Goal: Task Accomplishment & Management: Manage account settings

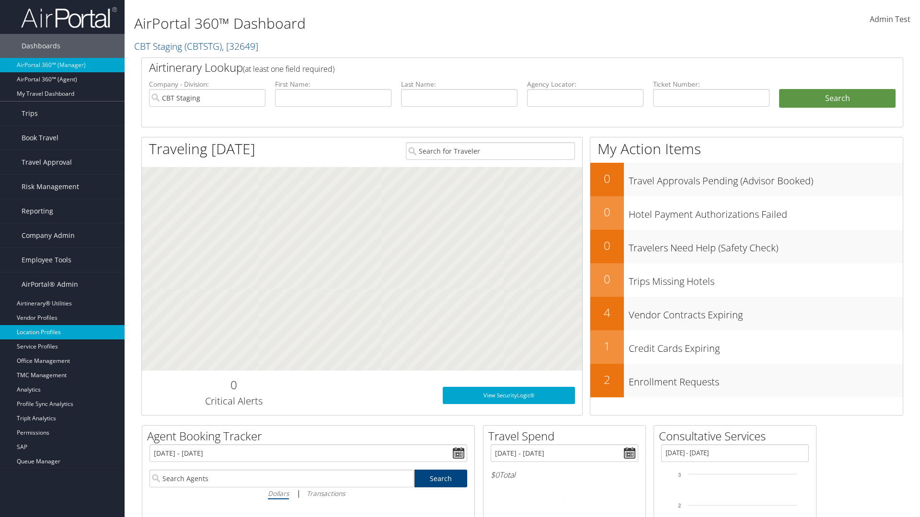
click at [62, 332] on link "Location Profiles" at bounding box center [62, 332] width 125 height 14
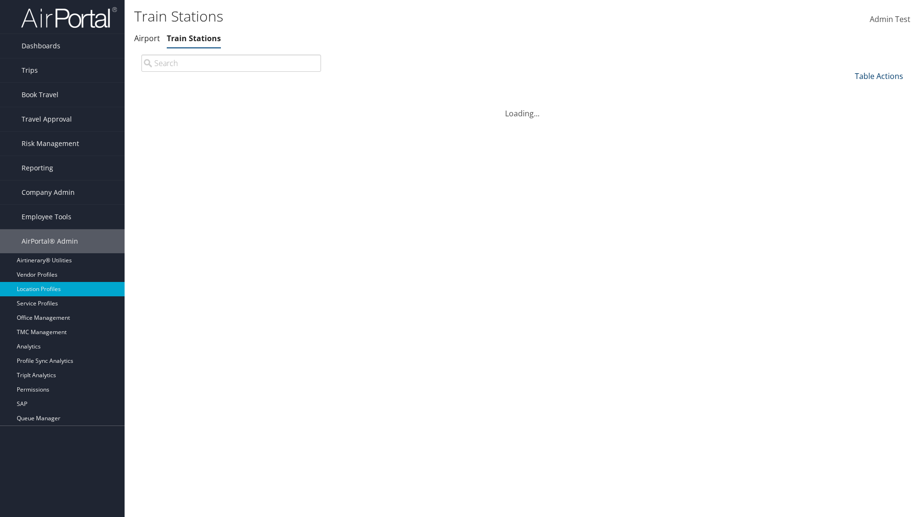
click at [878, 76] on link "Table Actions" at bounding box center [879, 76] width 48 height 11
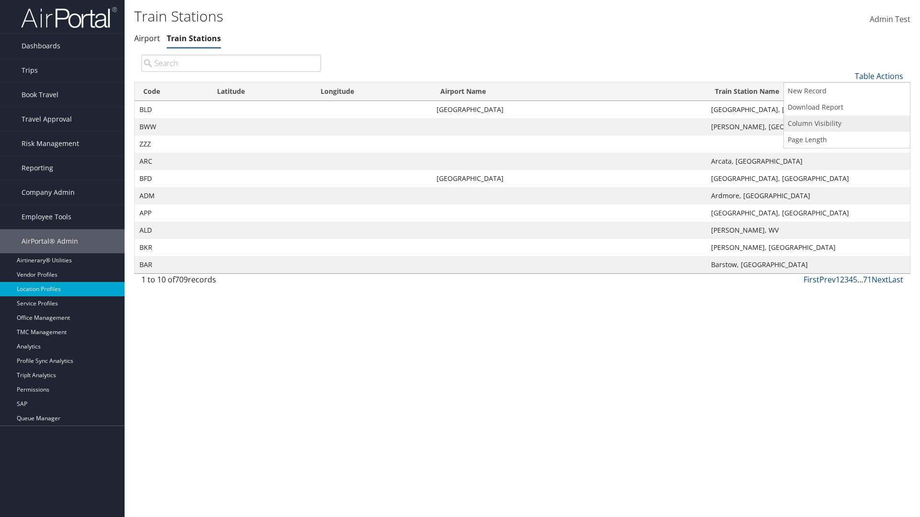
click at [846, 123] on link "Column Visibility" at bounding box center [847, 123] width 126 height 16
click at [846, 91] on link "Code" at bounding box center [847, 92] width 126 height 16
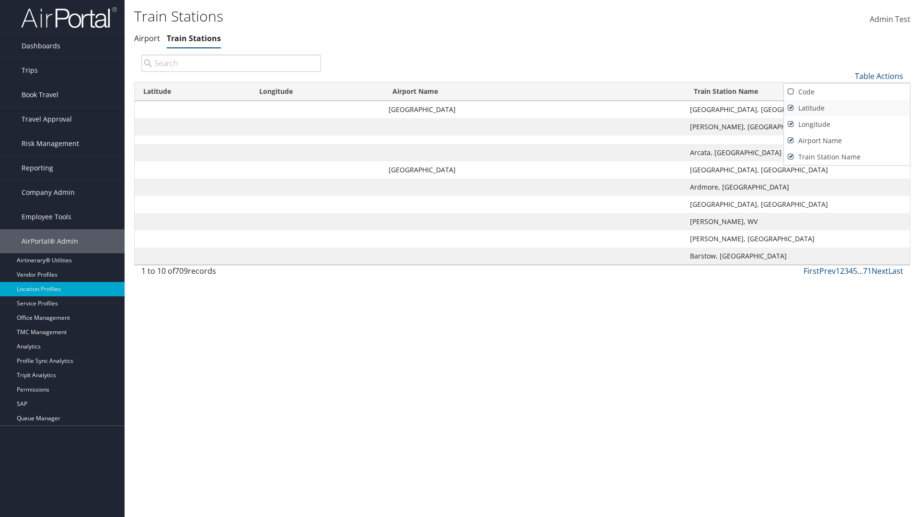
click at [846, 108] on link "Latitude" at bounding box center [847, 108] width 126 height 16
click at [846, 124] on link "Longitude" at bounding box center [847, 124] width 126 height 16
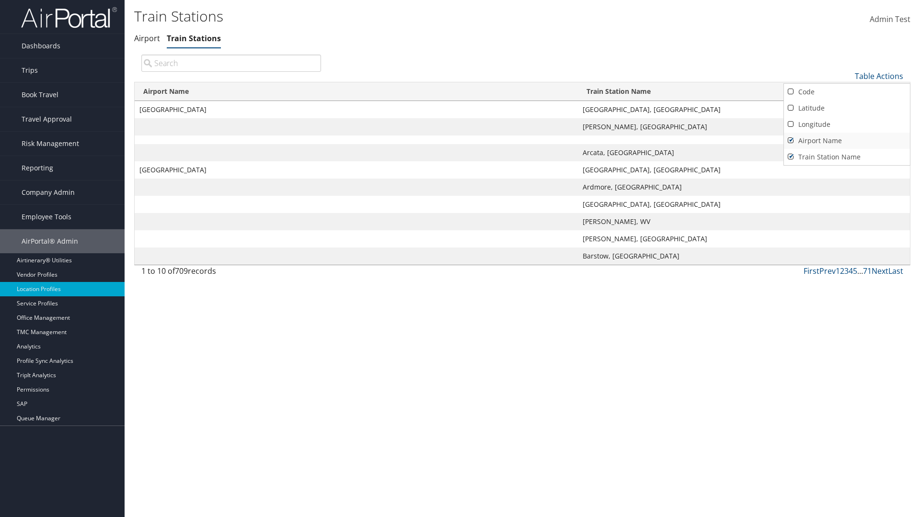
click at [846, 140] on link "Airport Name" at bounding box center [847, 141] width 126 height 16
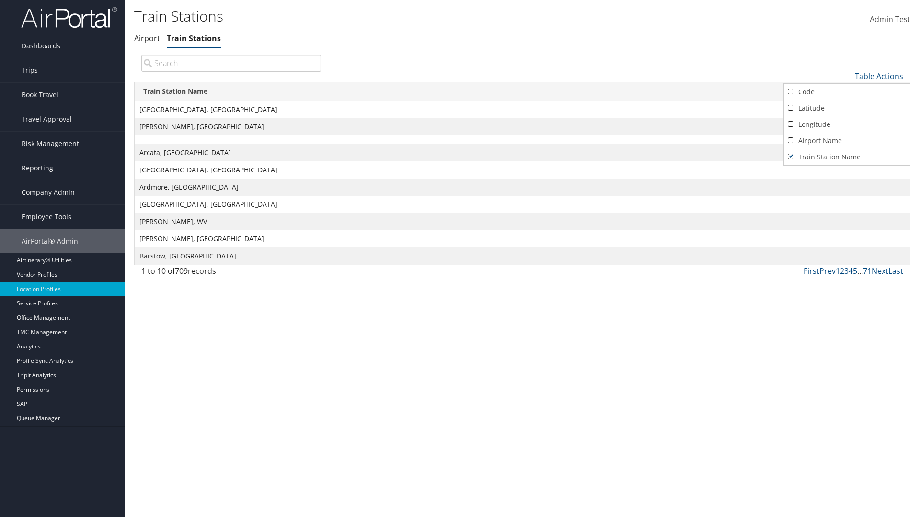
click at [460, 259] on div at bounding box center [460, 258] width 920 height 517
click at [878, 76] on link "Table Actions" at bounding box center [879, 76] width 48 height 11
click at [846, 123] on link "Column Visibility" at bounding box center [847, 123] width 126 height 16
click at [846, 91] on link "Code" at bounding box center [847, 92] width 126 height 16
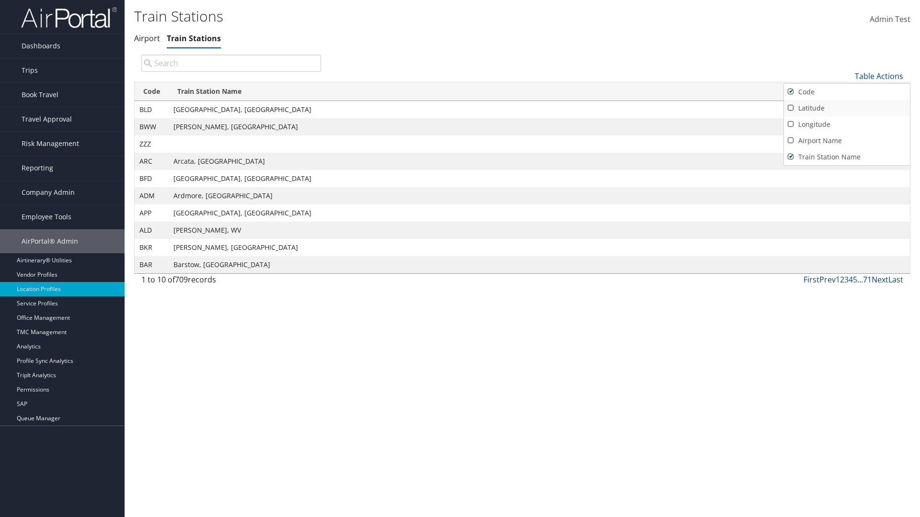
click at [846, 108] on link "Latitude" at bounding box center [847, 108] width 126 height 16
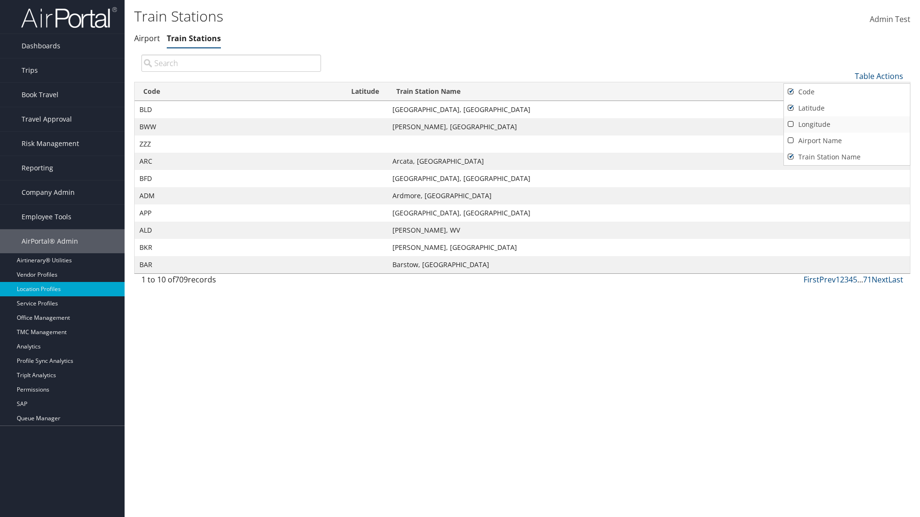
click at [846, 124] on link "Longitude" at bounding box center [847, 124] width 126 height 16
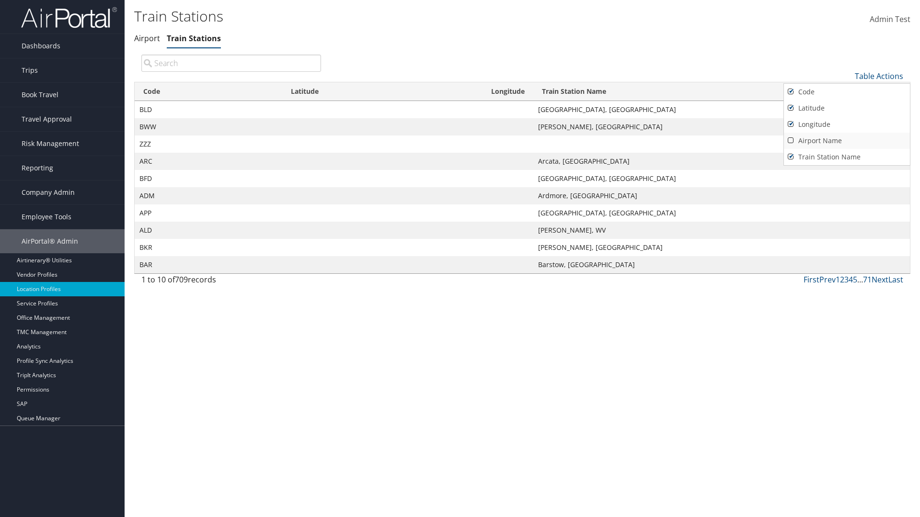
click at [846, 140] on link "Airport Name" at bounding box center [847, 141] width 126 height 16
